Goal: Information Seeking & Learning: Learn about a topic

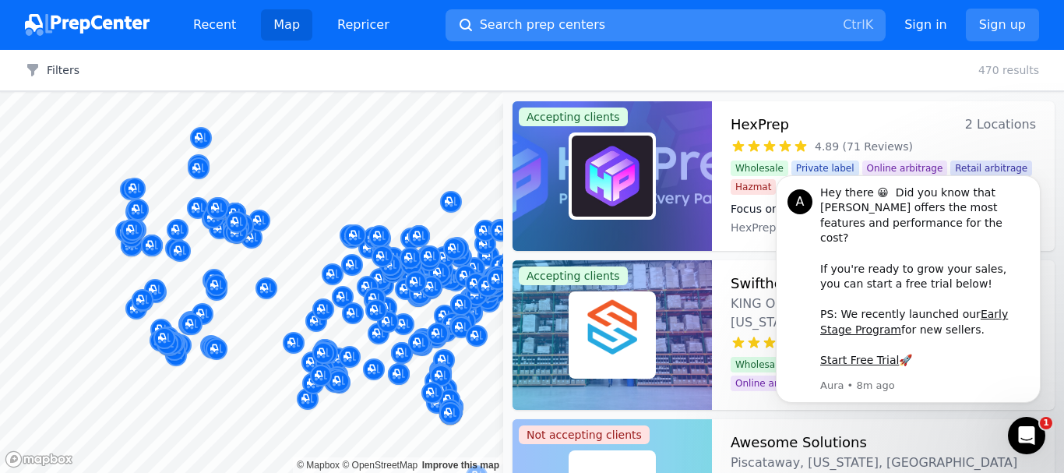
click at [687, 19] on button "Search prep centers Ctrl K" at bounding box center [665, 25] width 440 height 32
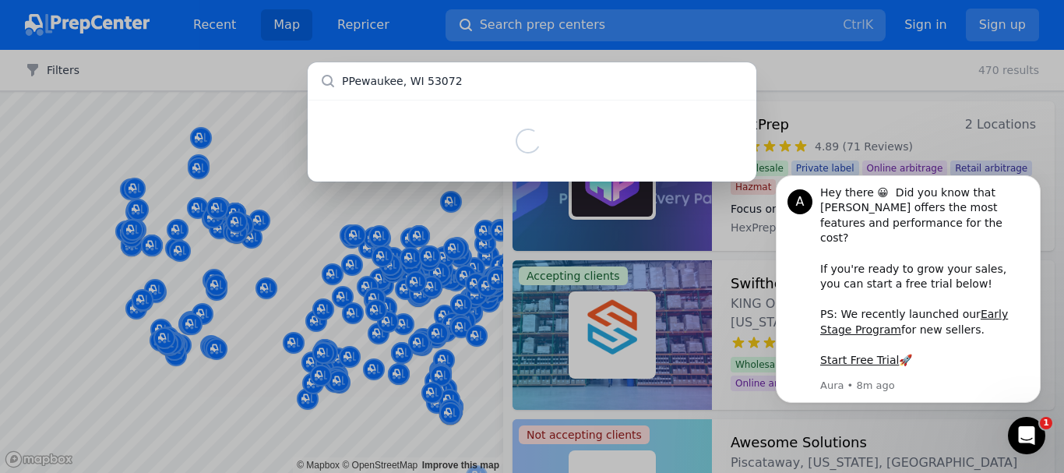
type input "[GEOGRAPHIC_DATA], WI 53072"
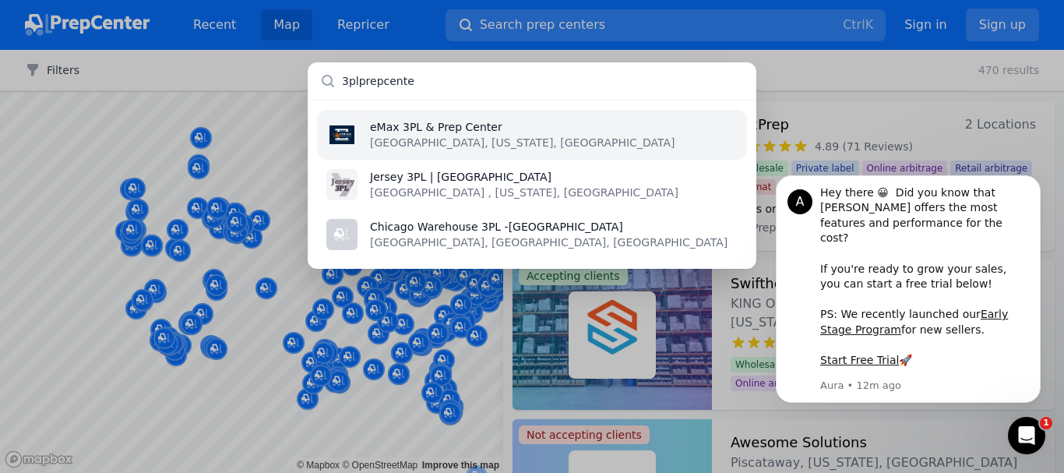
type input "3plprepcenter"
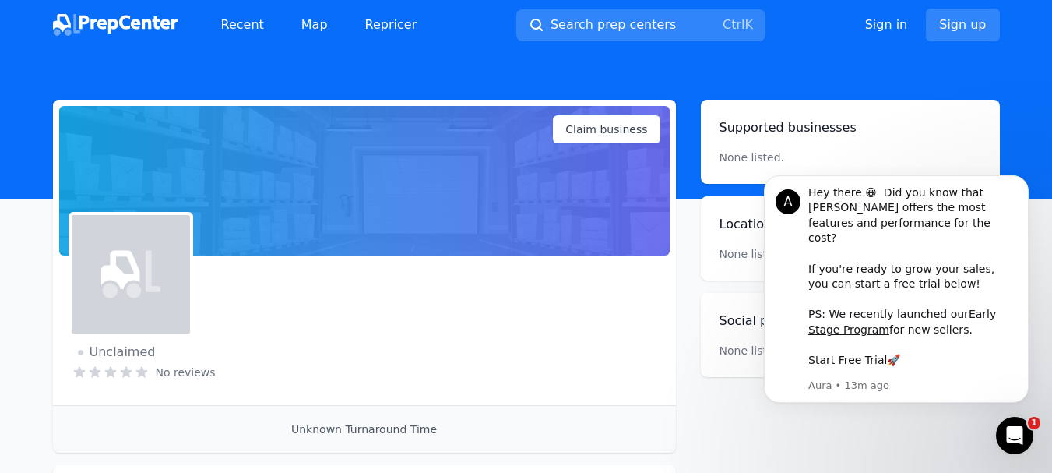
drag, startPoint x: 510, startPoint y: 121, endPoint x: 523, endPoint y: 86, distance: 37.5
click at [523, 86] on div "Recent Map Repricer Search prep centers Ctrl K Open main menu Sign in Sign up N…" at bounding box center [526, 331] width 1052 height 663
click at [656, 30] on span "Search prep centers" at bounding box center [613, 25] width 125 height 19
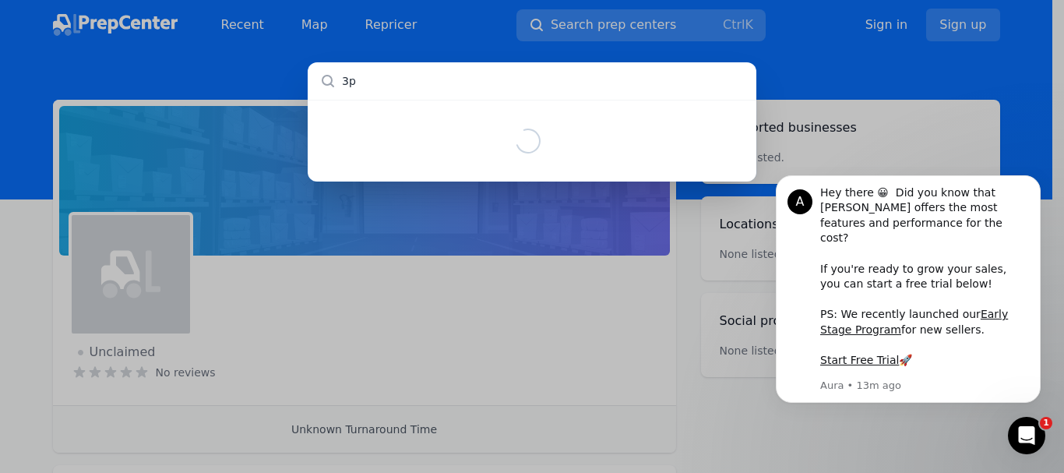
type input "3pl"
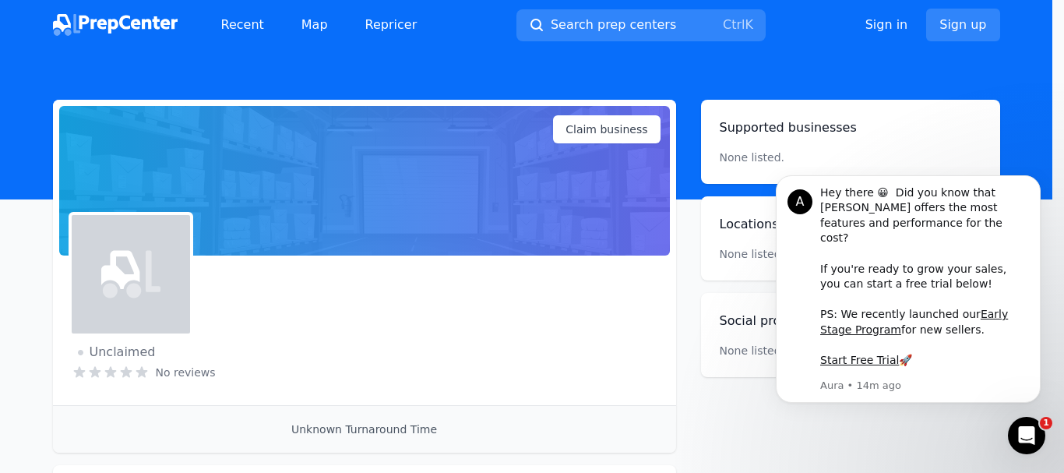
click at [536, 21] on div at bounding box center [532, 236] width 1064 height 473
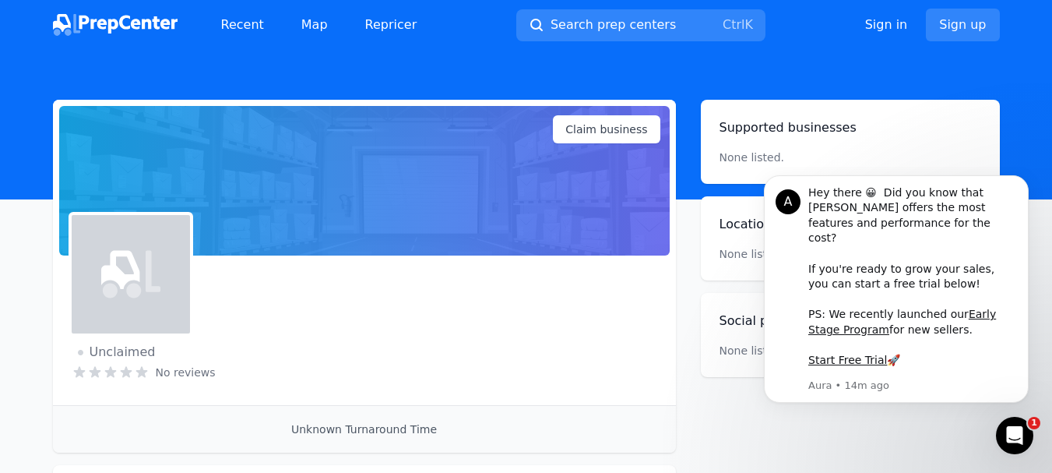
click at [606, 27] on span "Search prep centers" at bounding box center [613, 25] width 125 height 19
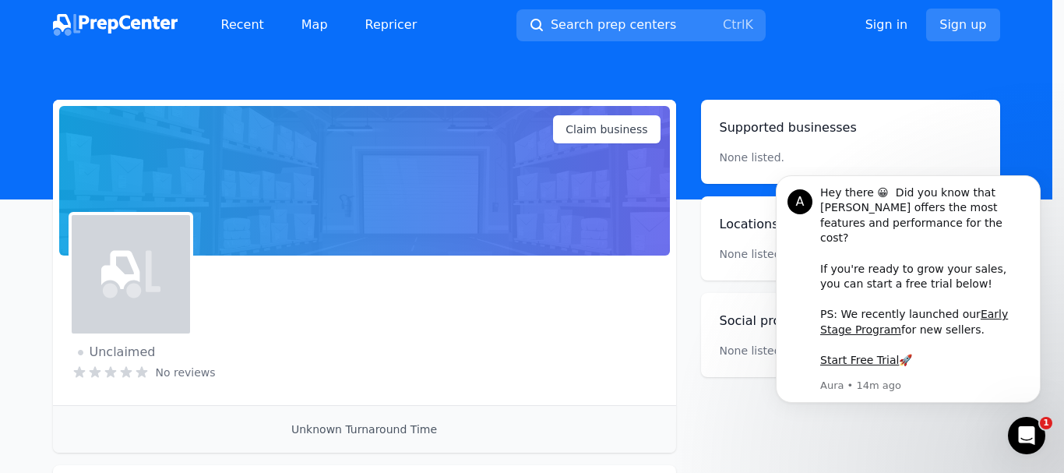
click at [606, 27] on div at bounding box center [532, 236] width 1064 height 473
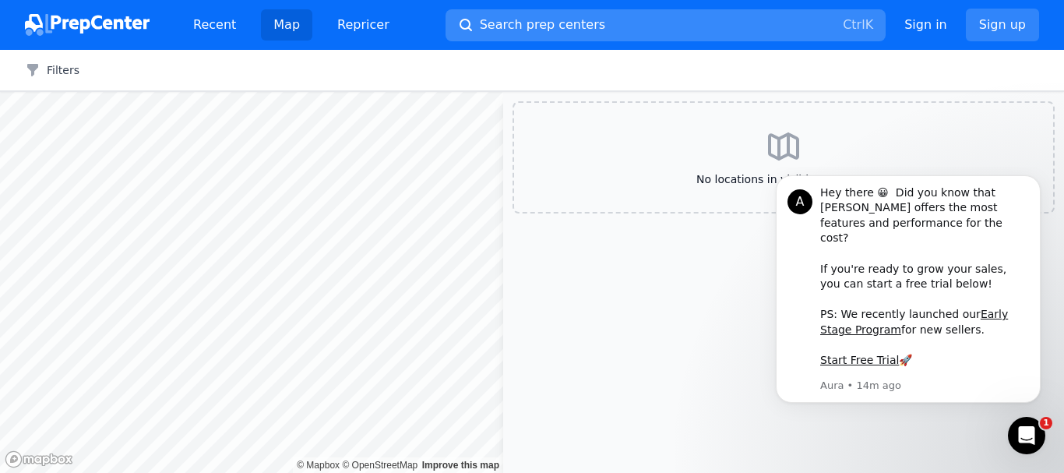
click at [493, 25] on span "Search prep centers" at bounding box center [542, 25] width 125 height 19
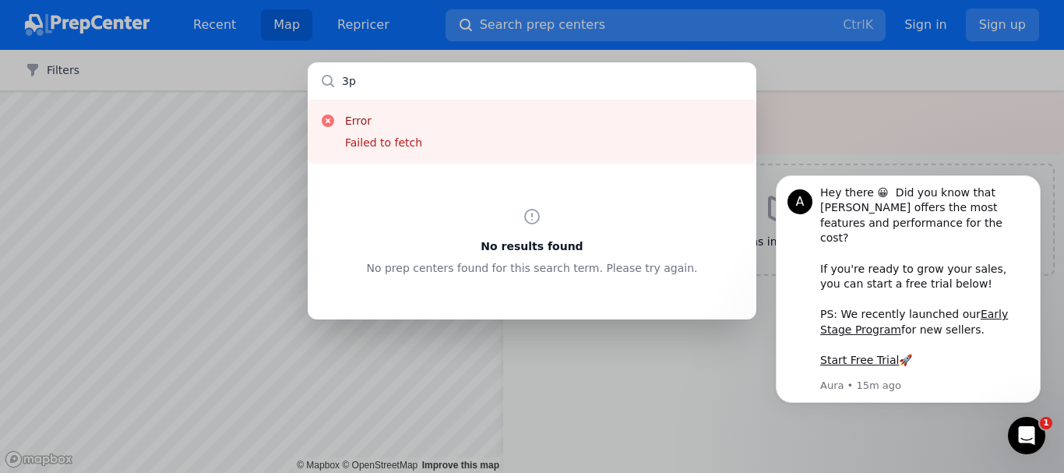
type input "3"
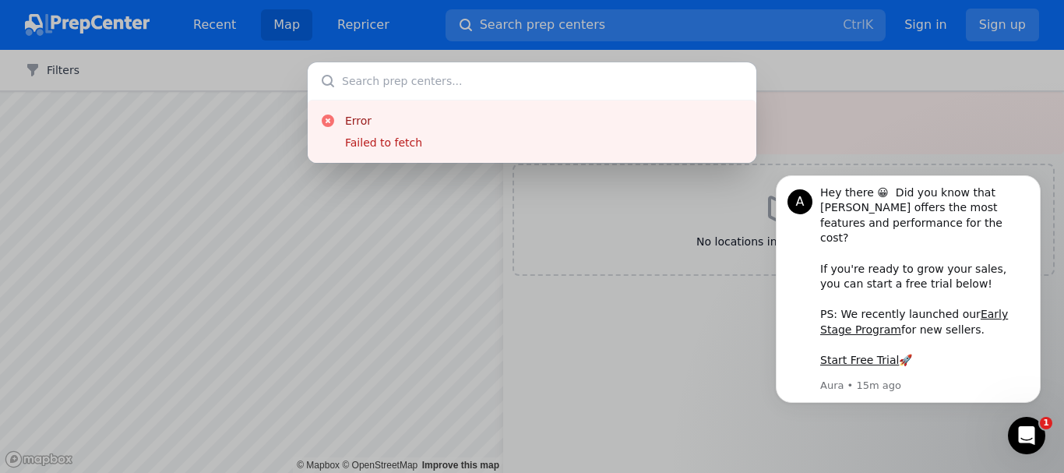
click at [599, 260] on div "Error Failed to fetch" at bounding box center [532, 236] width 1064 height 473
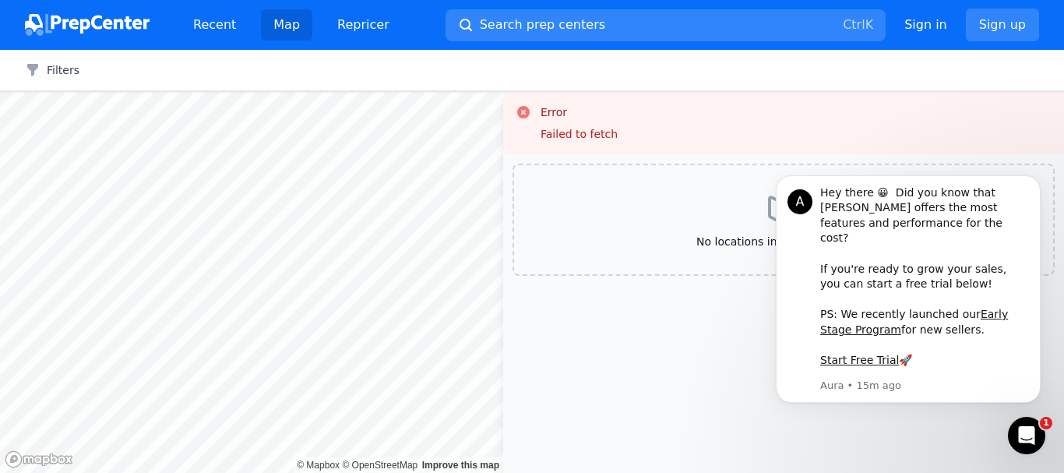
click at [716, 232] on div "No locations in visible map area" at bounding box center [783, 220] width 542 height 112
click at [1036, 182] on icon "Dismiss notification" at bounding box center [1034, 179] width 5 height 5
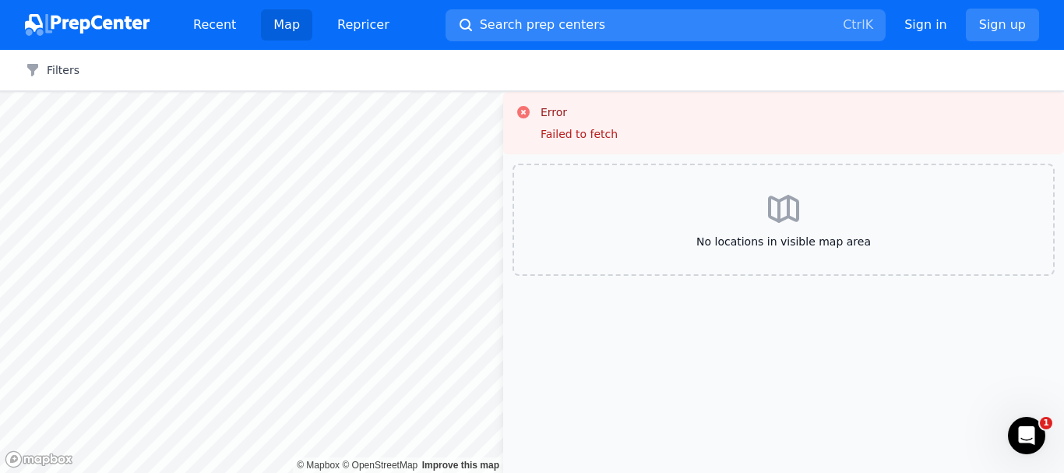
click at [784, 203] on icon at bounding box center [783, 208] width 37 height 37
click at [361, 472] on html "Recent Map Repricer Search prep centers Ctrl K Open main menu Sign in Sign up F…" at bounding box center [532, 236] width 1064 height 473
click at [410, 472] on html "Recent Map Repricer Search prep centers Ctrl K Open main menu Sign in Sign up F…" at bounding box center [532, 236] width 1064 height 473
click at [514, 26] on span "Search prep centers" at bounding box center [542, 25] width 125 height 19
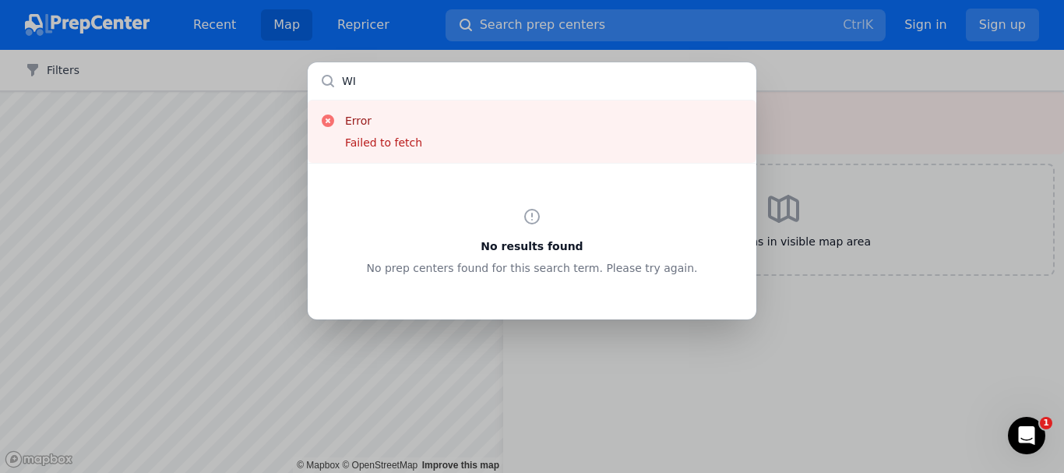
type input "WI"
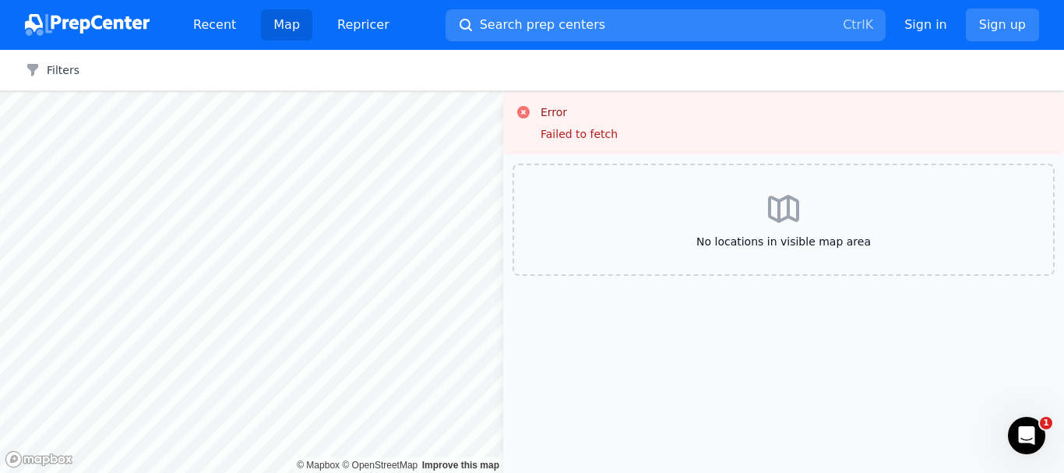
drag, startPoint x: 505, startPoint y: 289, endPoint x: 867, endPoint y: 405, distance: 380.9
click at [867, 405] on div at bounding box center [532, 236] width 1064 height 473
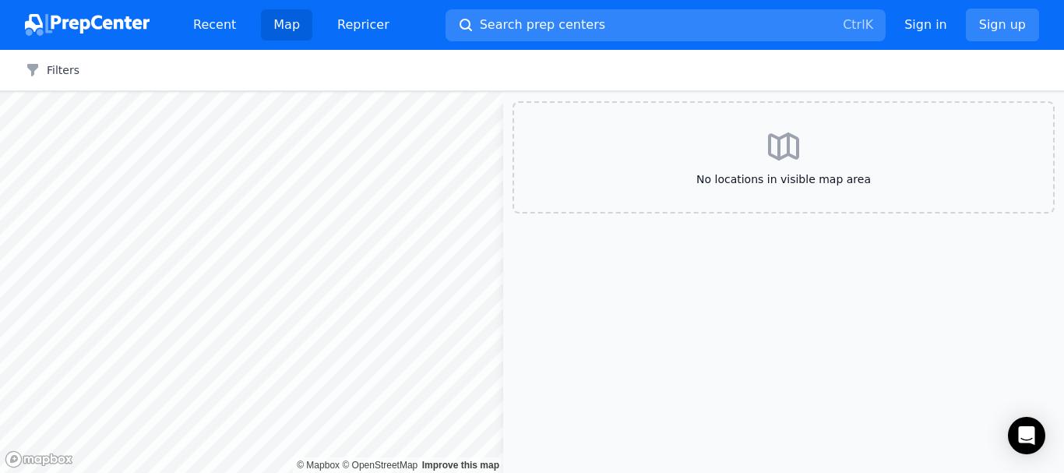
click at [329, 255] on div at bounding box center [532, 236] width 1064 height 473
click at [677, 31] on button "Search prep centers Ctrl K" at bounding box center [665, 25] width 440 height 32
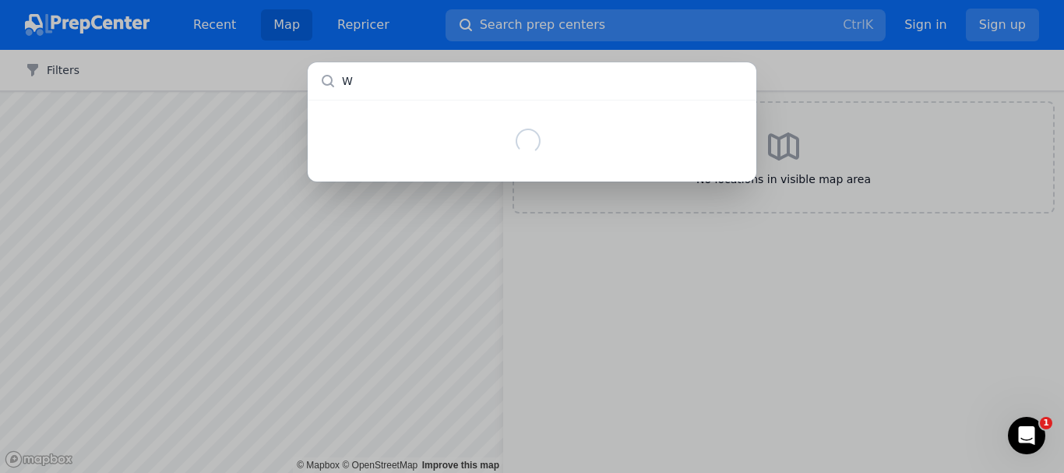
type input "WI"
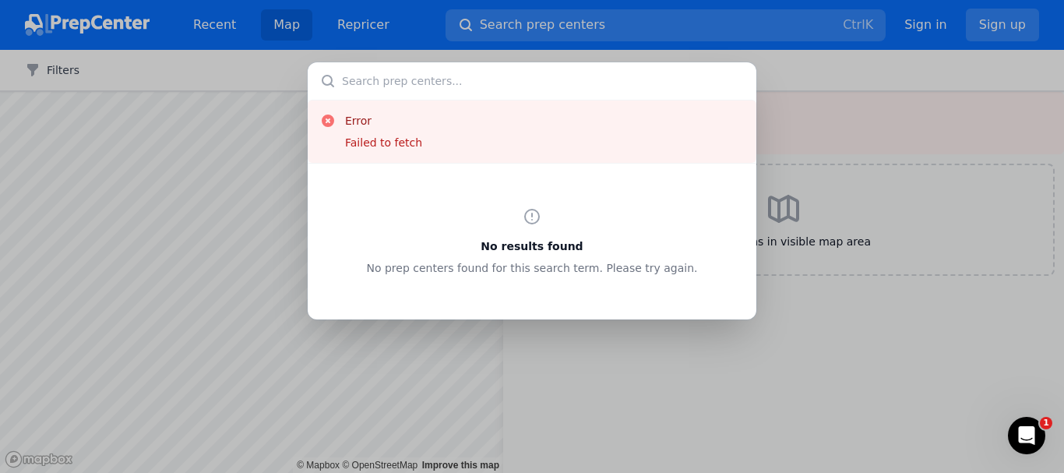
click at [525, 71] on input "text" at bounding box center [532, 80] width 449 height 37
click at [796, 88] on div "Error Failed to fetch No results found No prep centers found for this search te…" at bounding box center [532, 236] width 1064 height 473
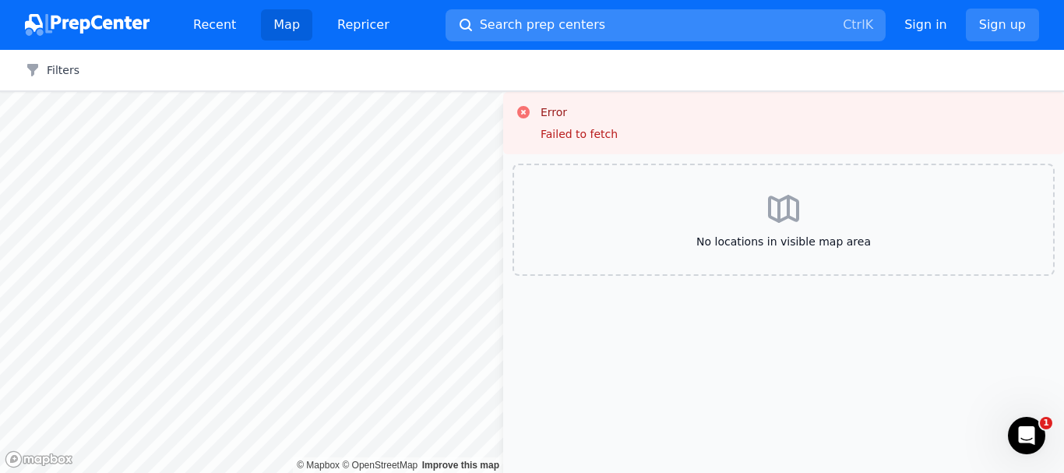
click at [608, 14] on button "Search prep centers Ctrl K" at bounding box center [665, 25] width 440 height 32
